Goal: Understand site structure: Understand site structure

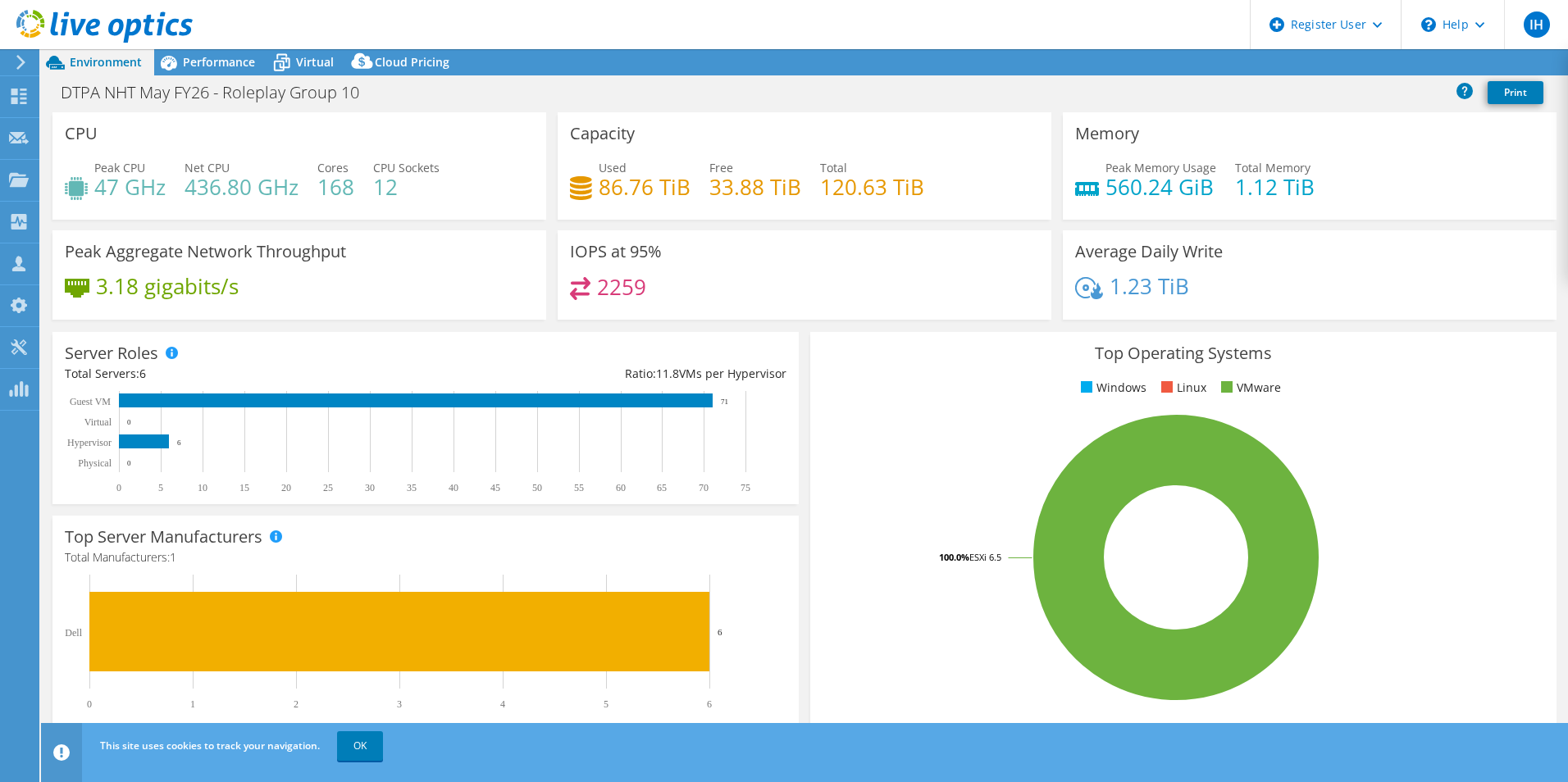
select select "USD"
click at [217, 52] on div "Performance" at bounding box center [211, 62] width 113 height 26
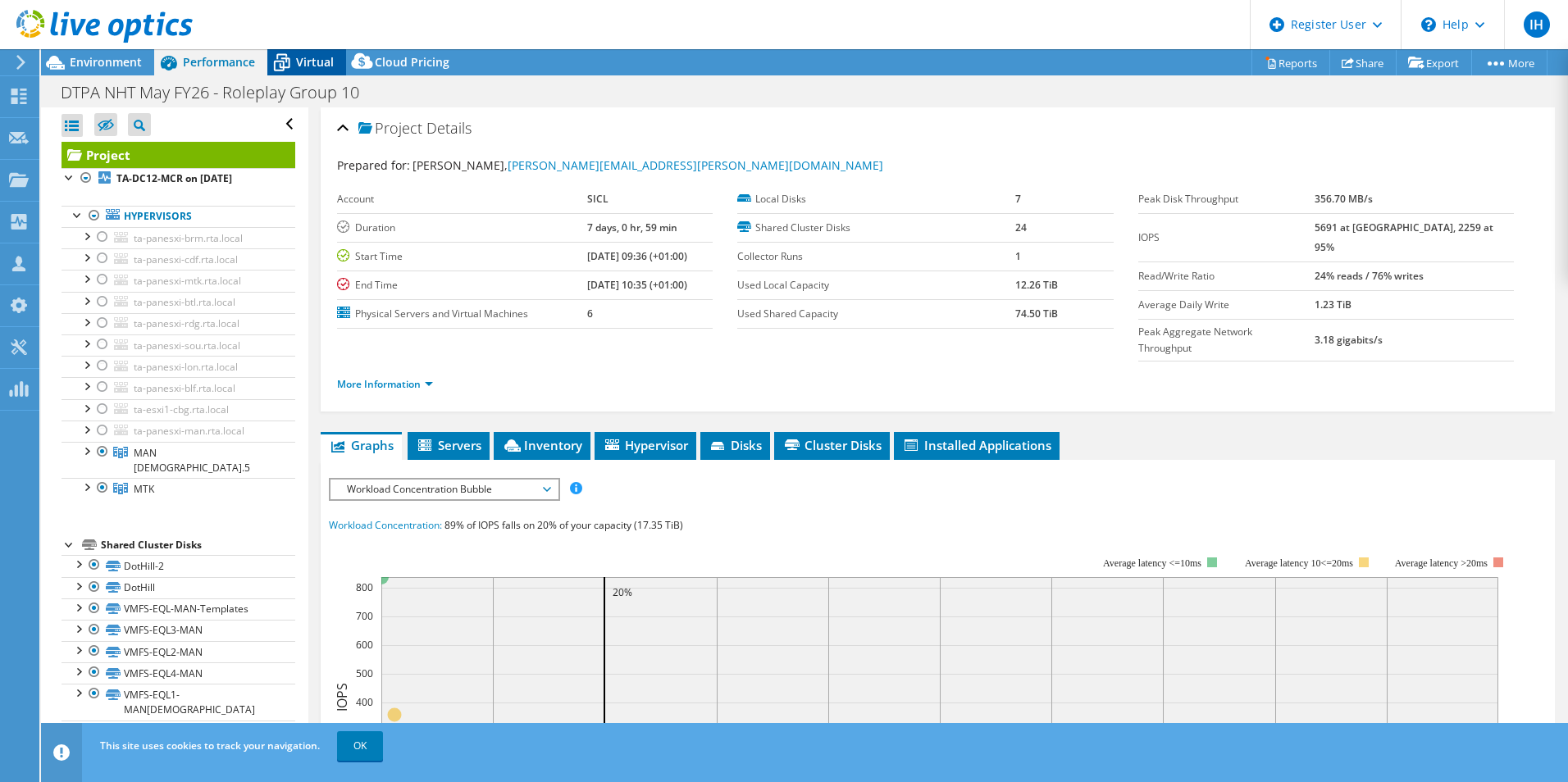
click at [296, 51] on div "Virtual" at bounding box center [306, 62] width 78 height 26
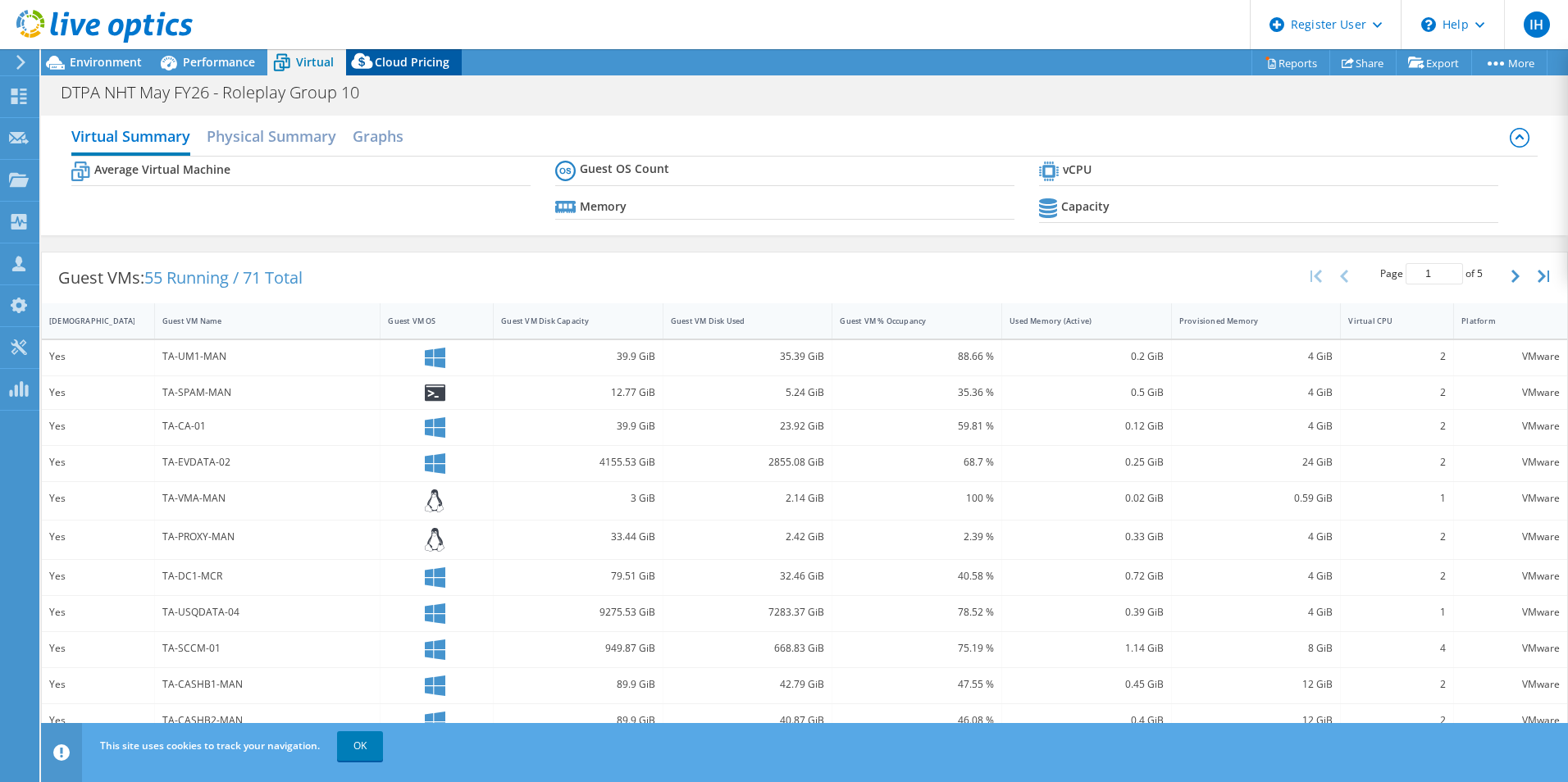
click at [374, 67] on icon at bounding box center [362, 64] width 33 height 33
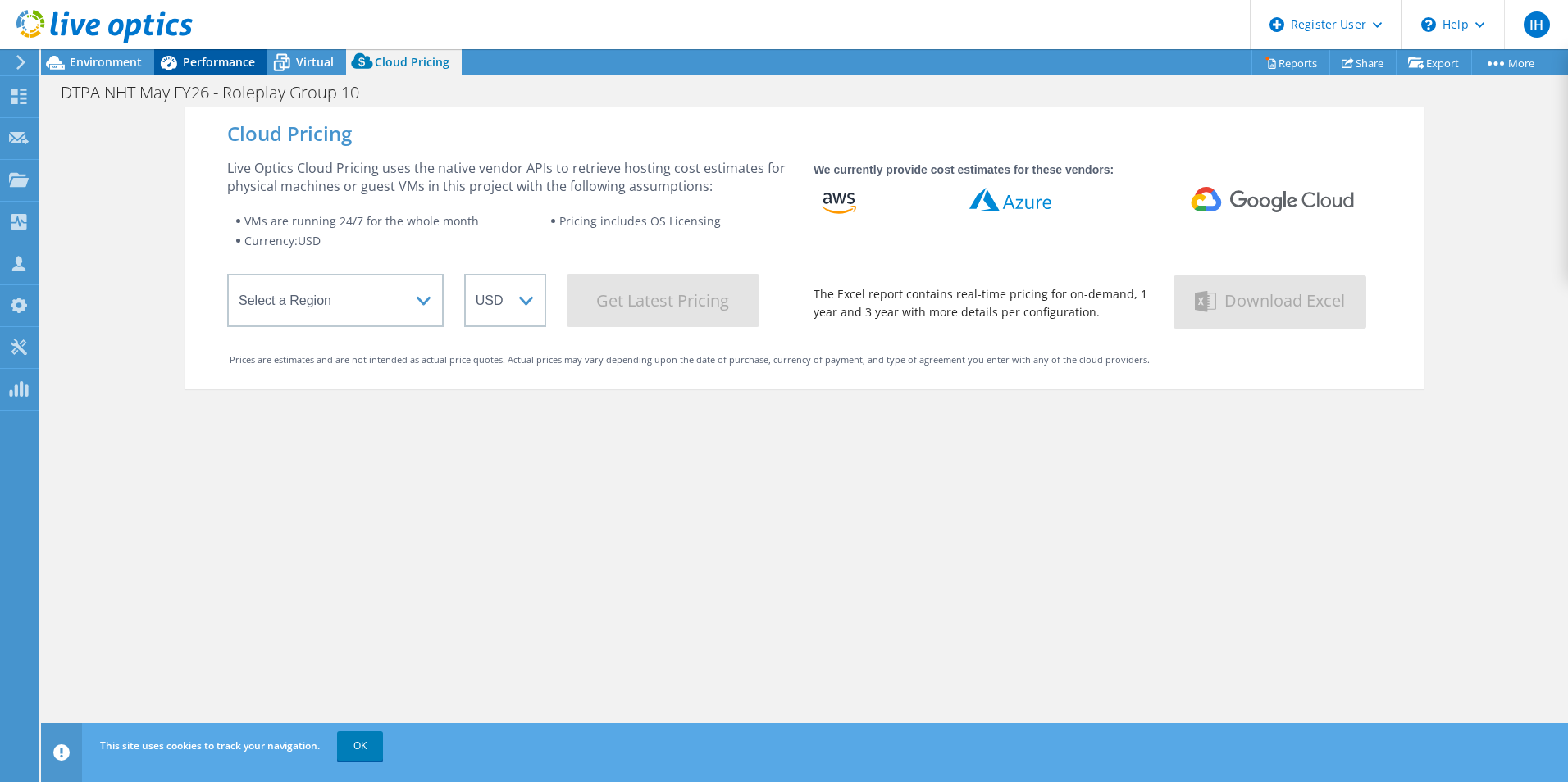
click at [206, 63] on span "Performance" at bounding box center [219, 62] width 72 height 15
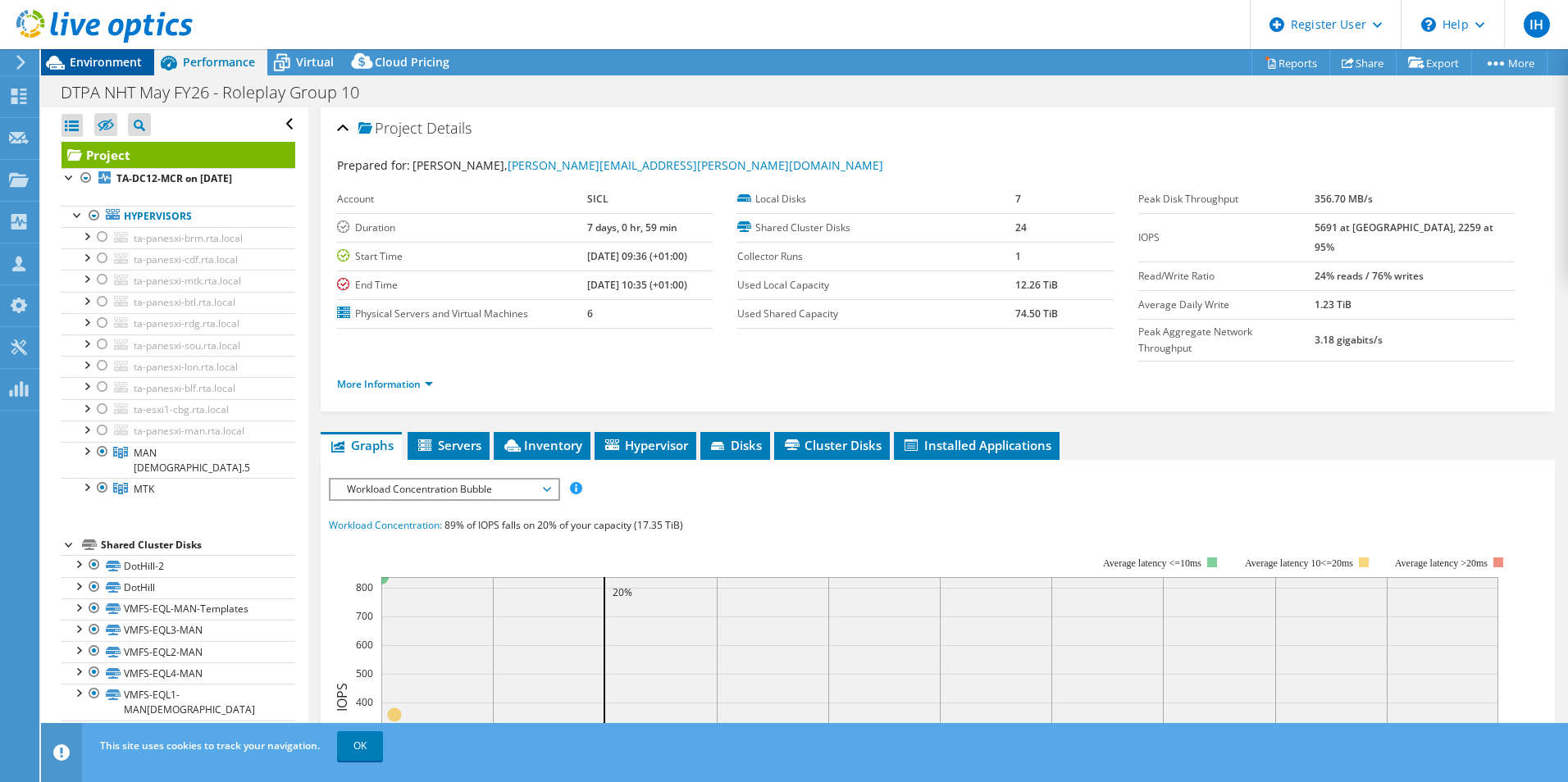
click at [115, 65] on span "Environment" at bounding box center [106, 62] width 72 height 15
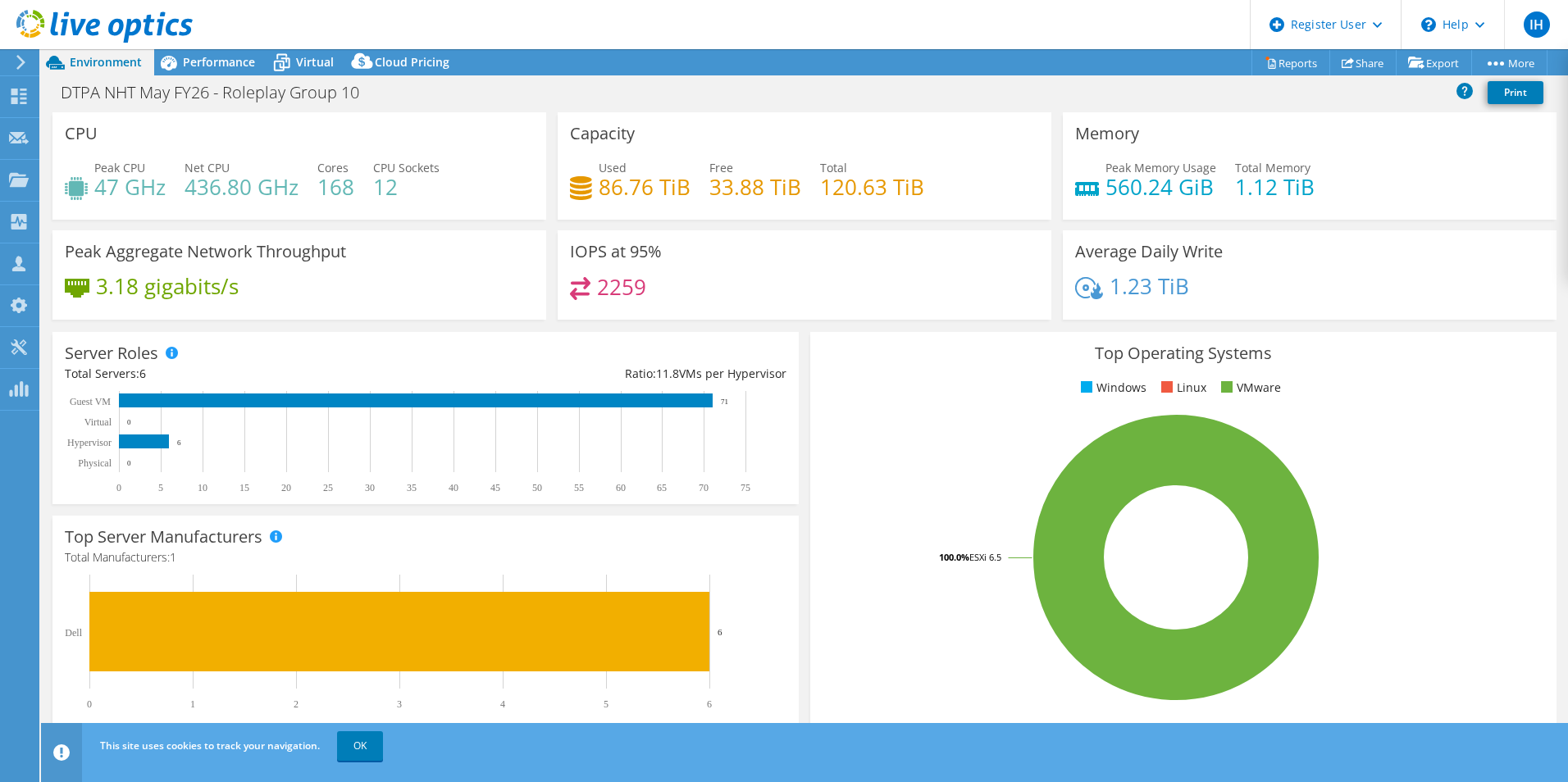
click at [19, 64] on icon at bounding box center [21, 62] width 13 height 15
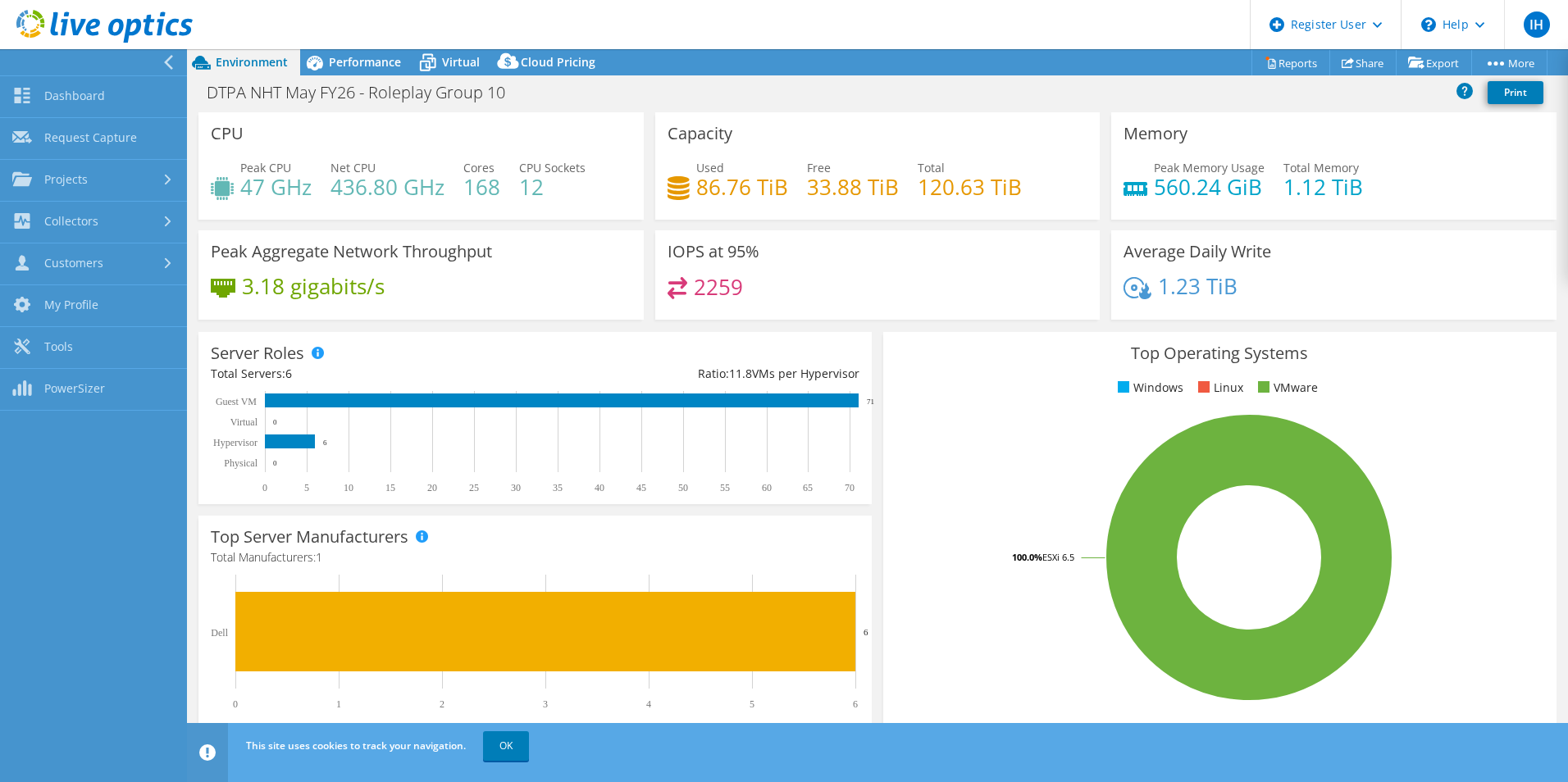
click at [164, 65] on icon at bounding box center [169, 62] width 13 height 15
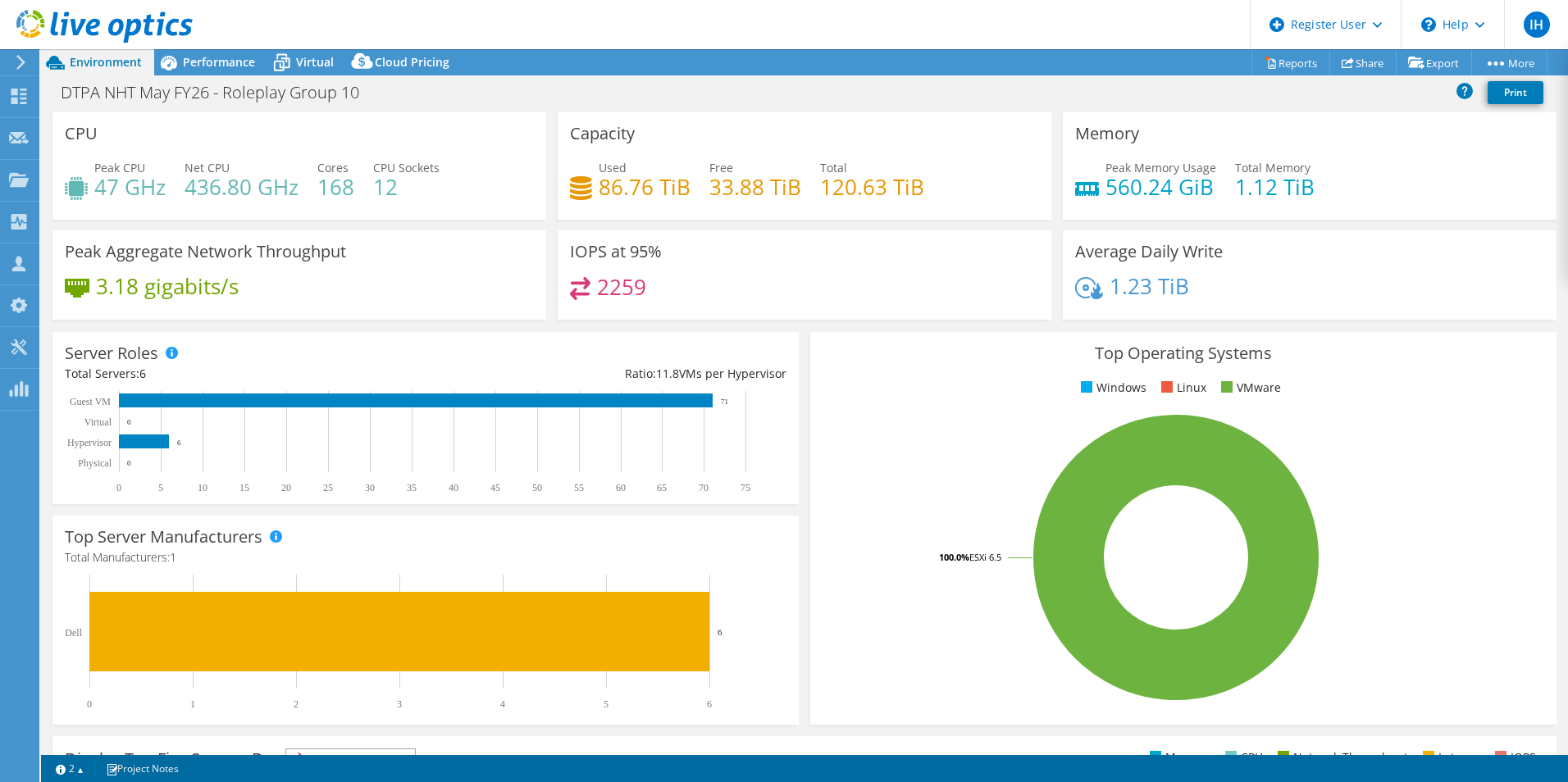
select select "USD"
